Goal: Task Accomplishment & Management: Manage account settings

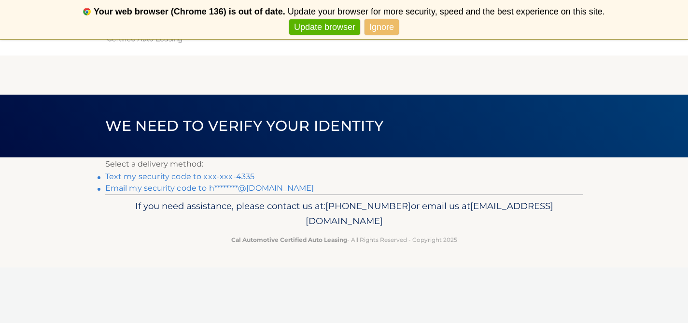
click at [187, 177] on link "Text my security code to xxx-xxx-4335" at bounding box center [180, 176] width 150 height 9
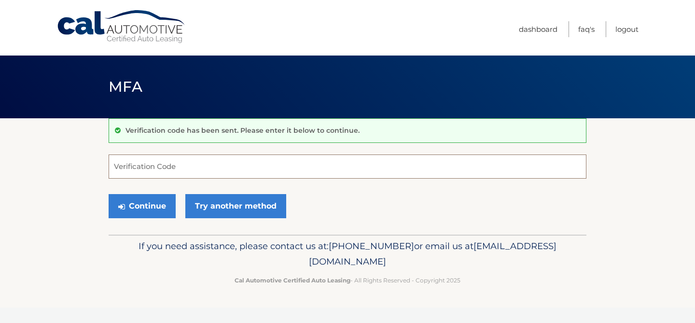
click at [178, 172] on input "Verification Code" at bounding box center [348, 166] width 478 height 24
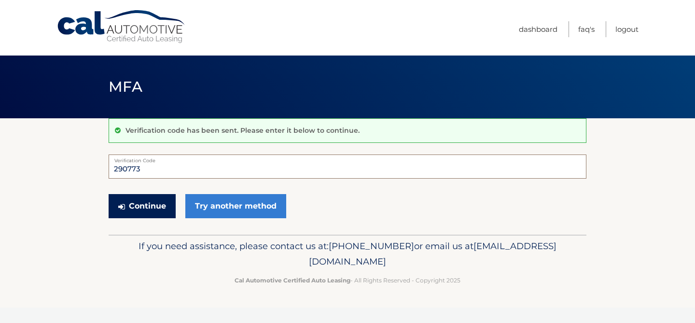
type input "290773"
click at [150, 208] on button "Continue" at bounding box center [142, 206] width 67 height 24
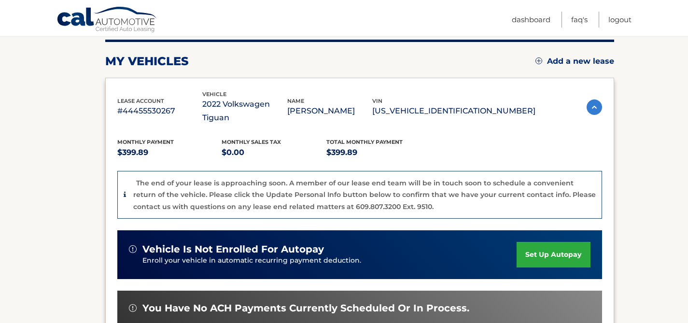
scroll to position [124, 0]
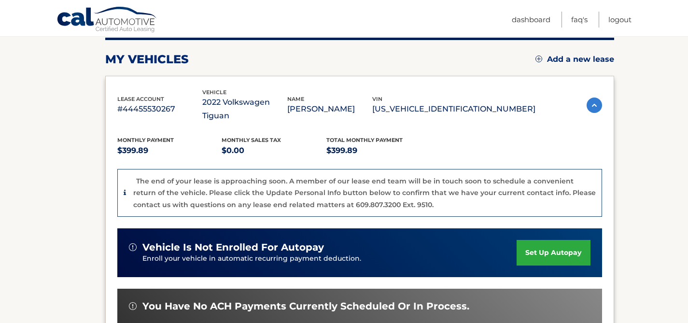
click at [588, 101] on img at bounding box center [594, 105] width 15 height 15
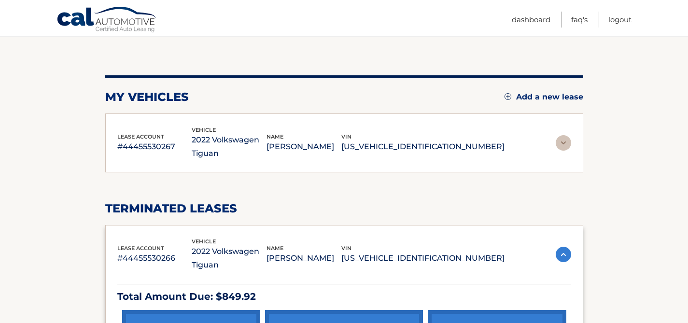
scroll to position [45, 0]
